Goal: Check status: Check status

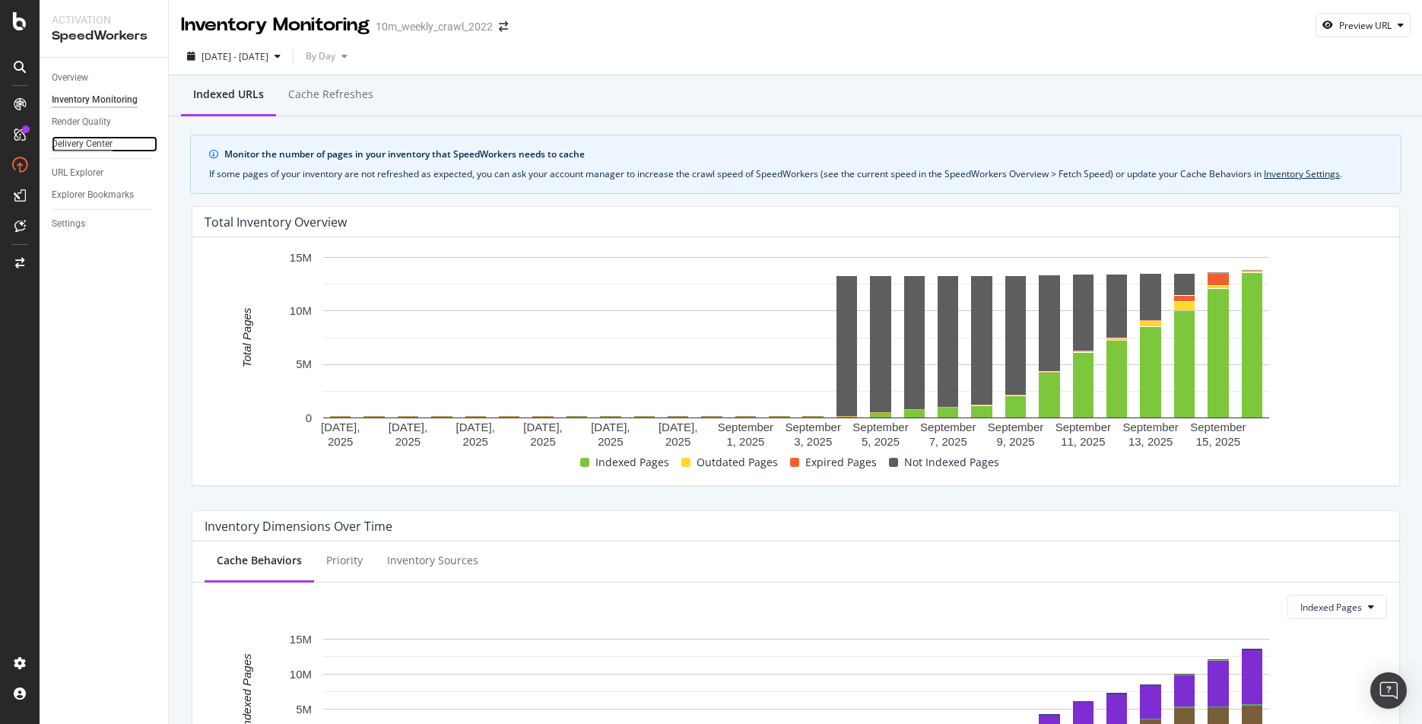
click at [71, 144] on div "Delivery Center" at bounding box center [82, 144] width 61 height 16
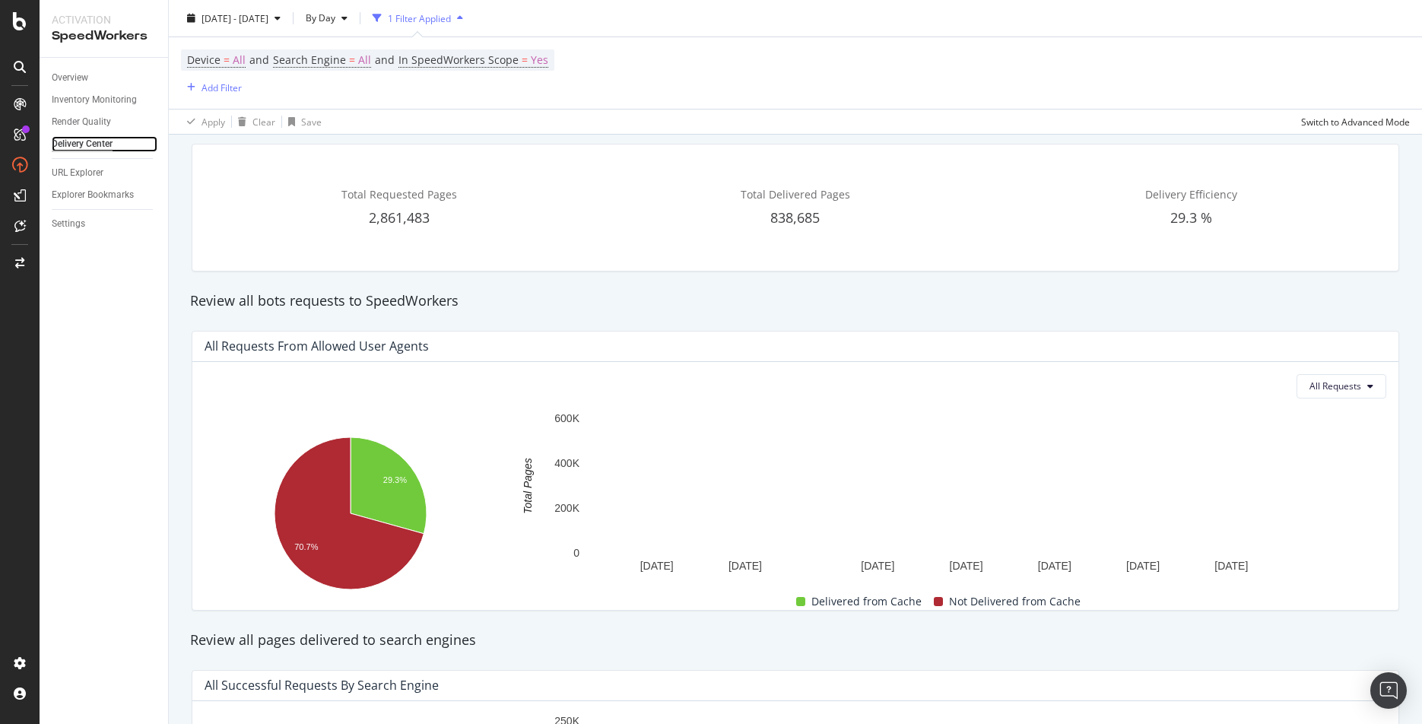
scroll to position [36, 0]
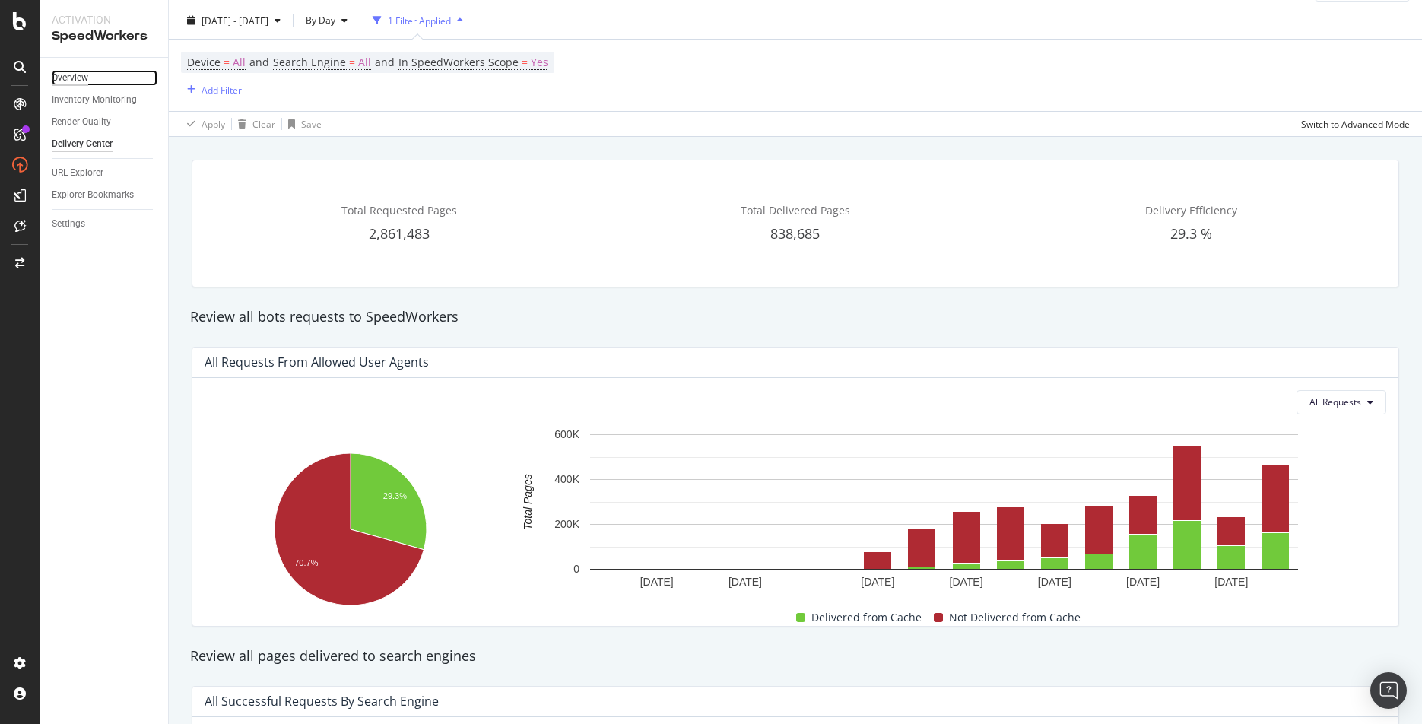
click at [62, 80] on div "Overview" at bounding box center [70, 78] width 36 height 16
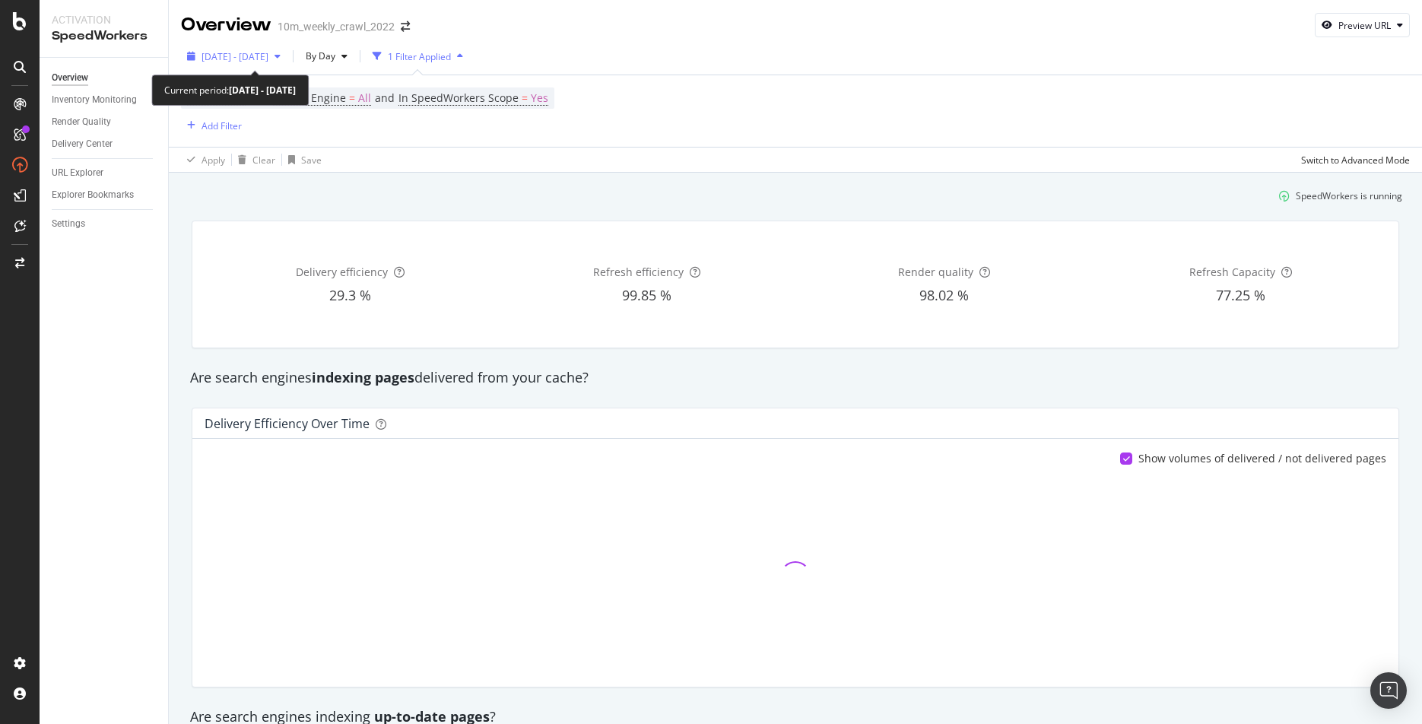
click at [268, 58] on span "[DATE] - [DATE]" at bounding box center [234, 56] width 67 height 13
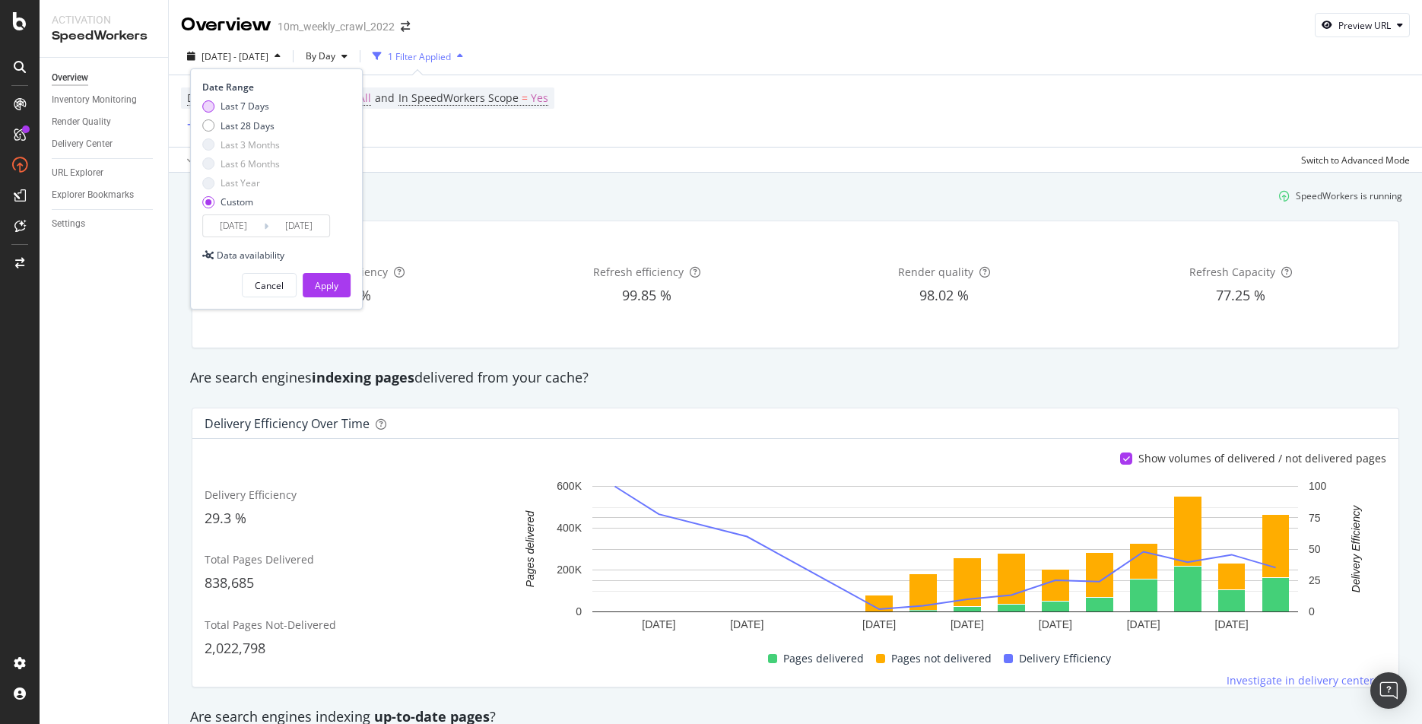
click at [209, 108] on div "Last 7 Days" at bounding box center [208, 106] width 12 height 12
type input "2025/09/13"
type input "2025/09/19"
click at [328, 284] on div "Apply" at bounding box center [327, 285] width 24 height 13
